Goal: Task Accomplishment & Management: Manage account settings

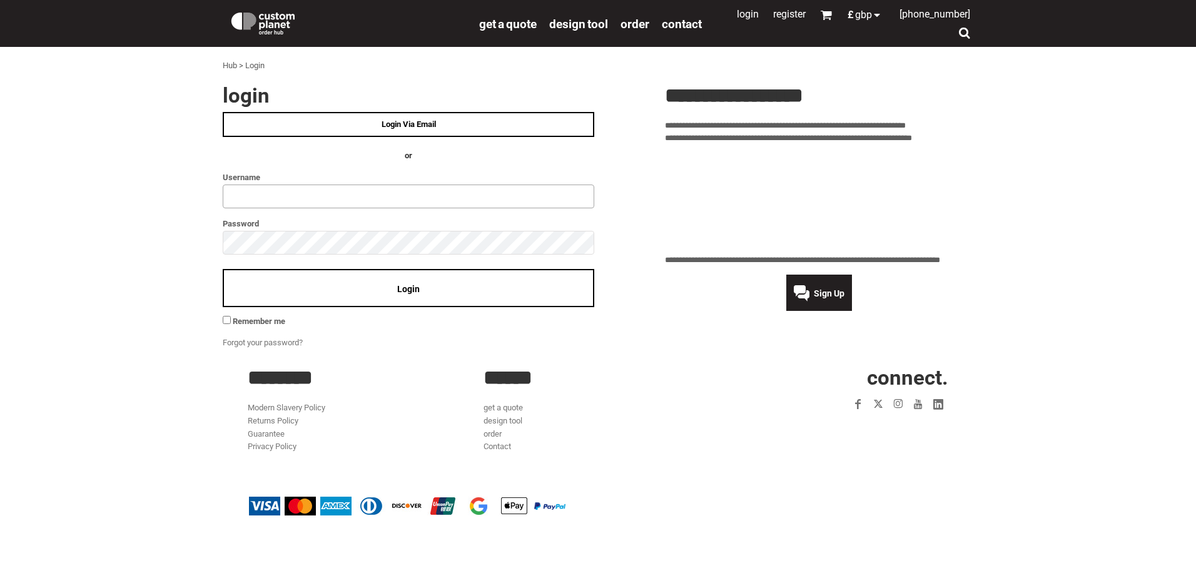
type input "**********"
click at [400, 282] on div "Login" at bounding box center [409, 288] width 372 height 38
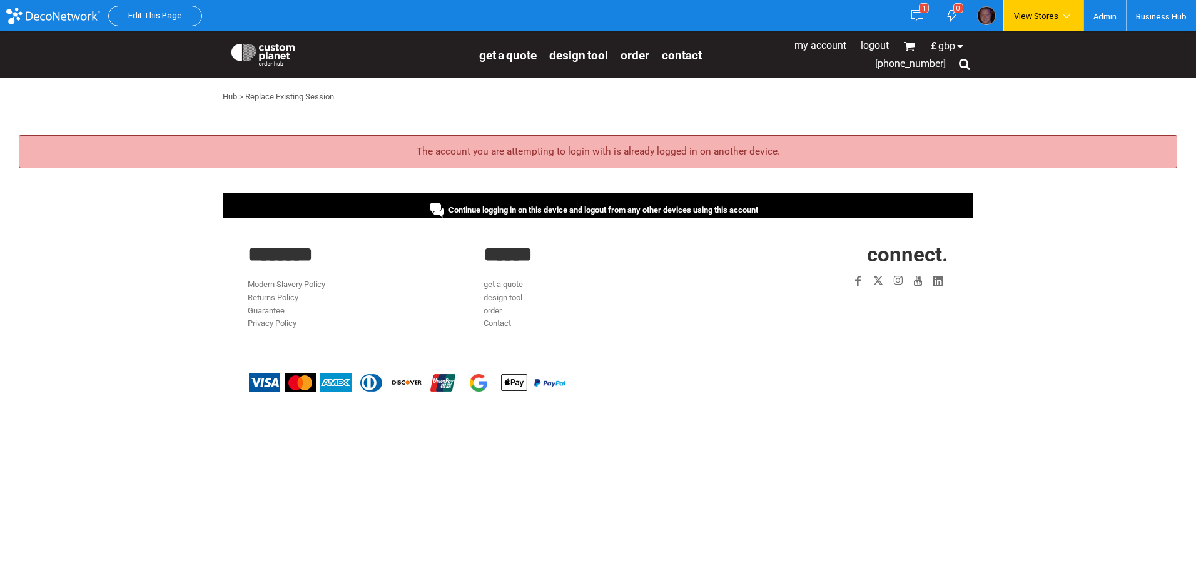
click at [504, 214] on span "Continue logging in on this device and logout from any other devices using this…" at bounding box center [603, 209] width 310 height 9
